Goal: Task Accomplishment & Management: Complete application form

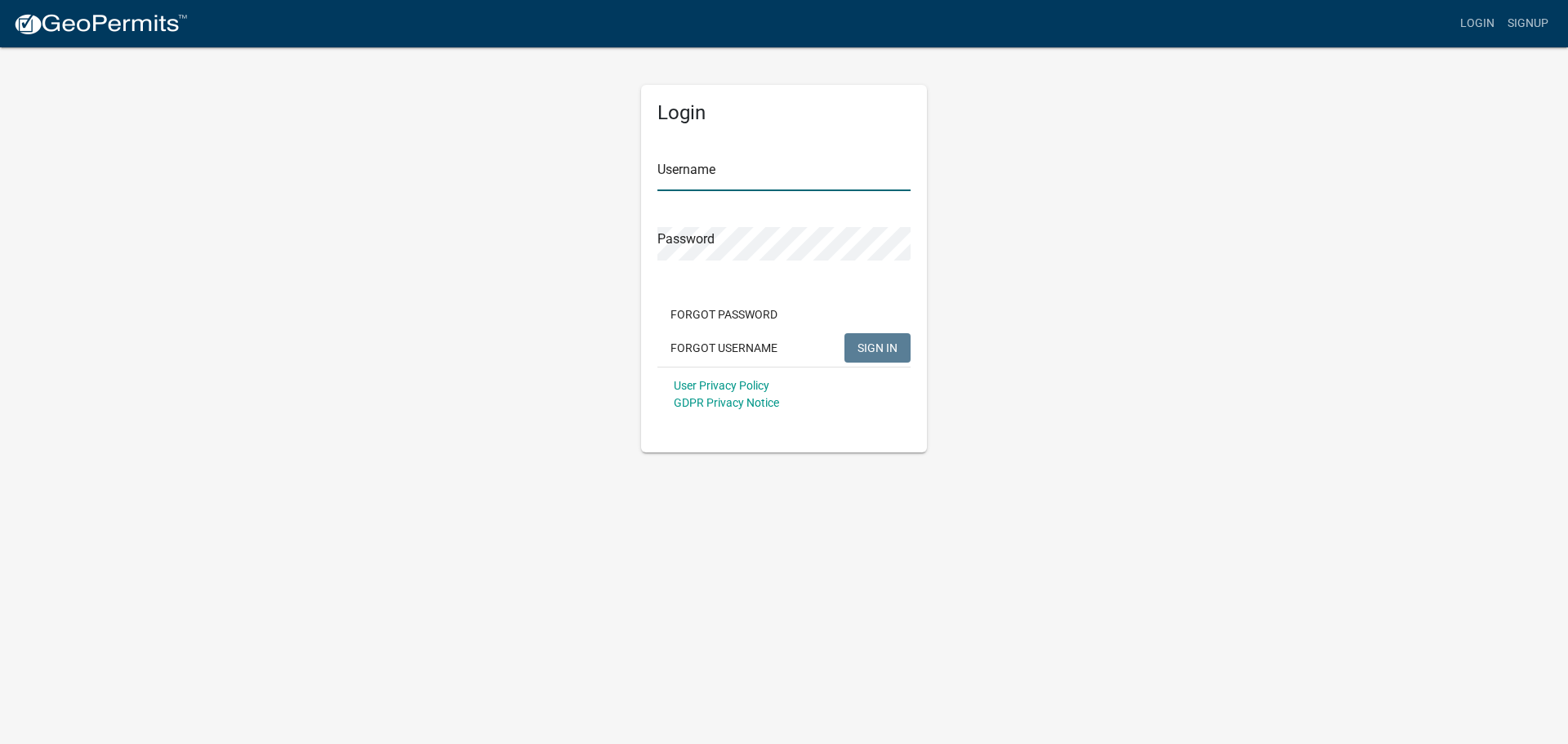
click at [719, 171] on input "Username" at bounding box center [784, 174] width 253 height 34
click at [551, 177] on div "Login Username Password Forgot Password Forgot Username SIGN IN User Privacy Po…" at bounding box center [784, 249] width 931 height 407
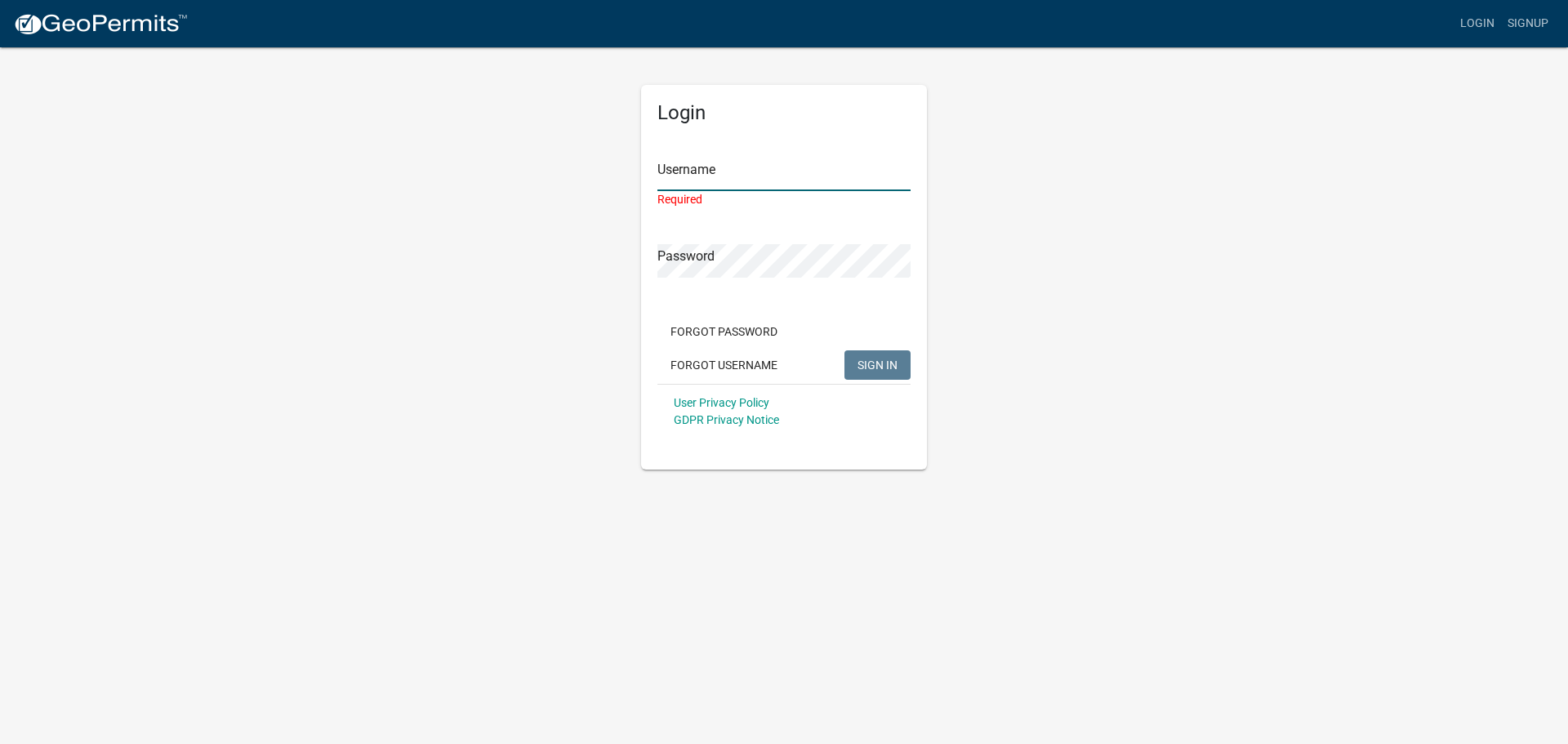
click at [697, 173] on input "Username" at bounding box center [784, 174] width 253 height 34
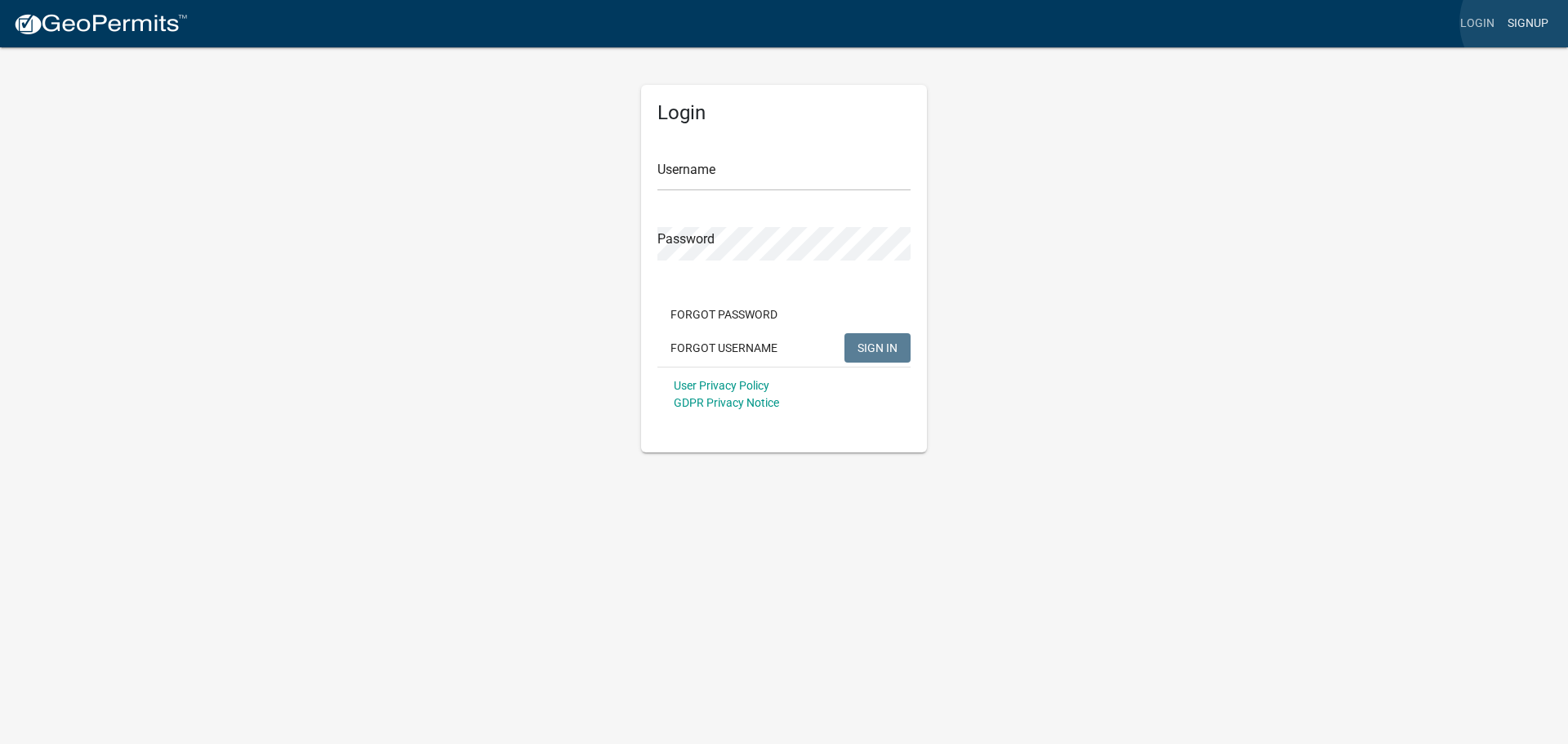
click at [1527, 22] on link "Signup" at bounding box center [1529, 23] width 54 height 31
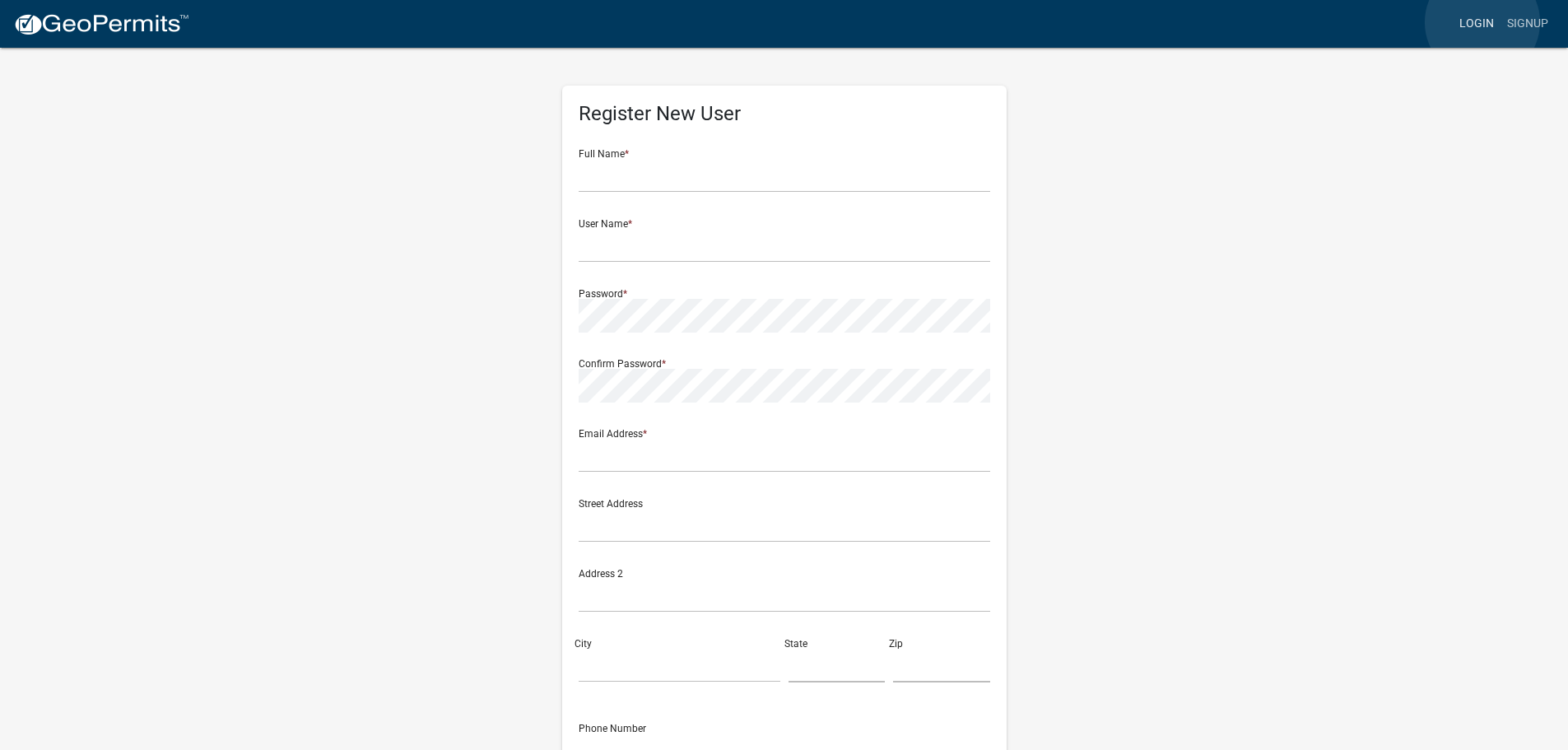
click at [1482, 23] on link "Login" at bounding box center [1476, 24] width 48 height 31
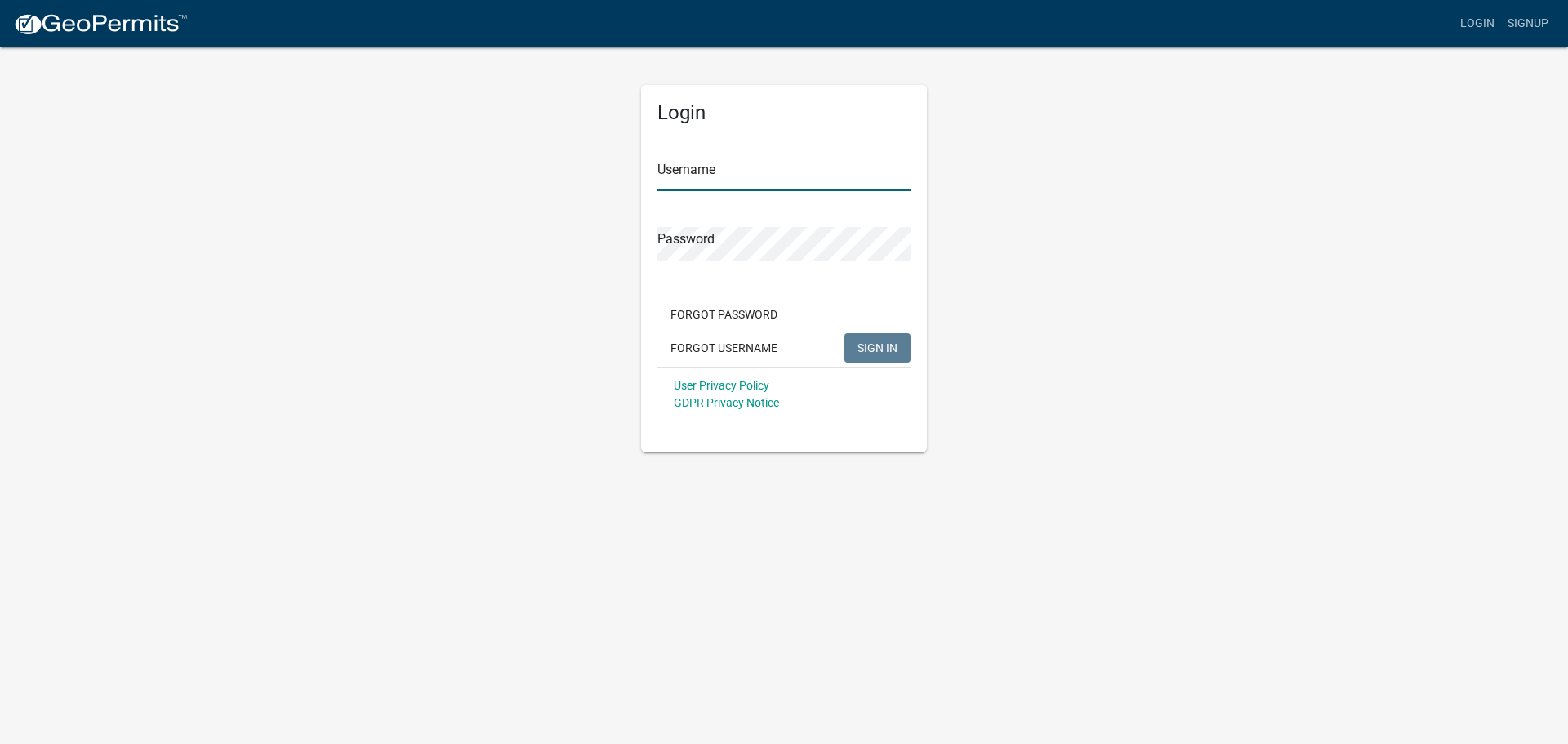
click at [722, 173] on input "Username" at bounding box center [784, 174] width 253 height 34
